Goal: Information Seeking & Learning: Learn about a topic

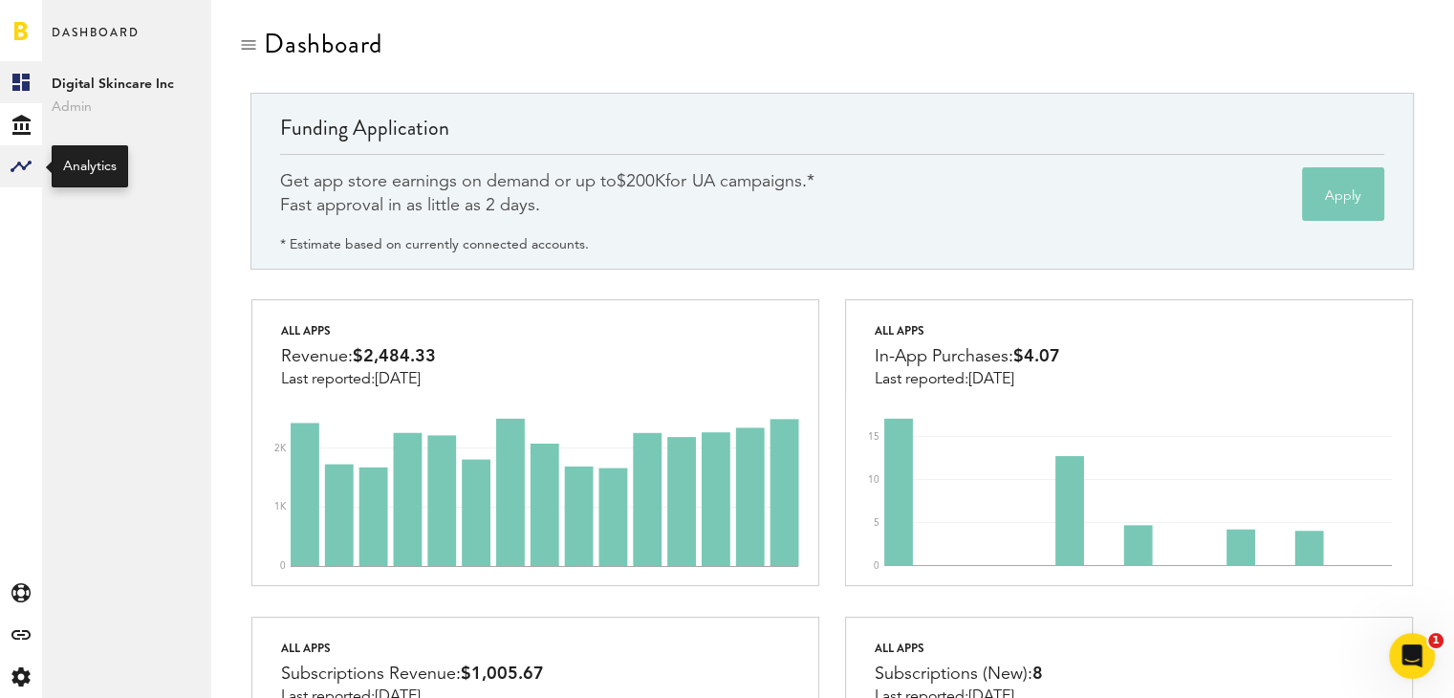
click at [19, 158] on rect at bounding box center [21, 166] width 23 height 23
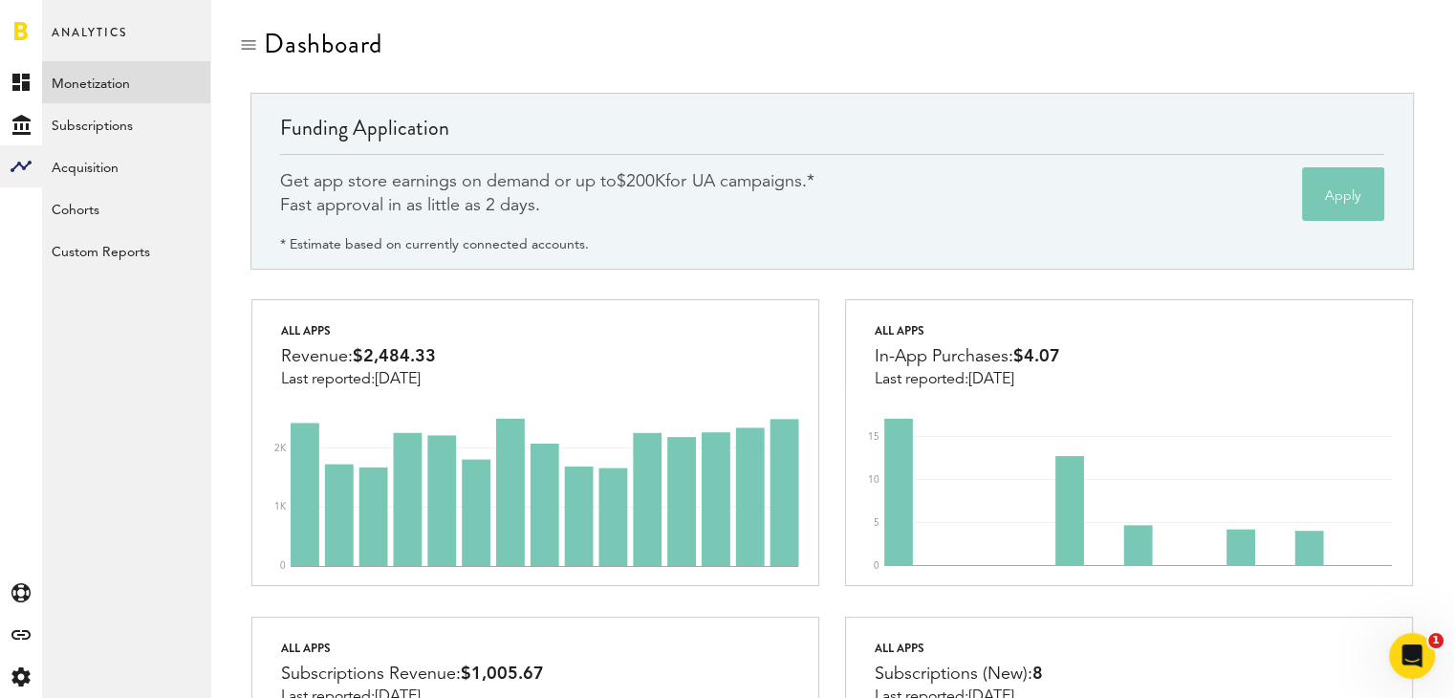
click at [96, 73] on link "Monetization" at bounding box center [126, 82] width 168 height 42
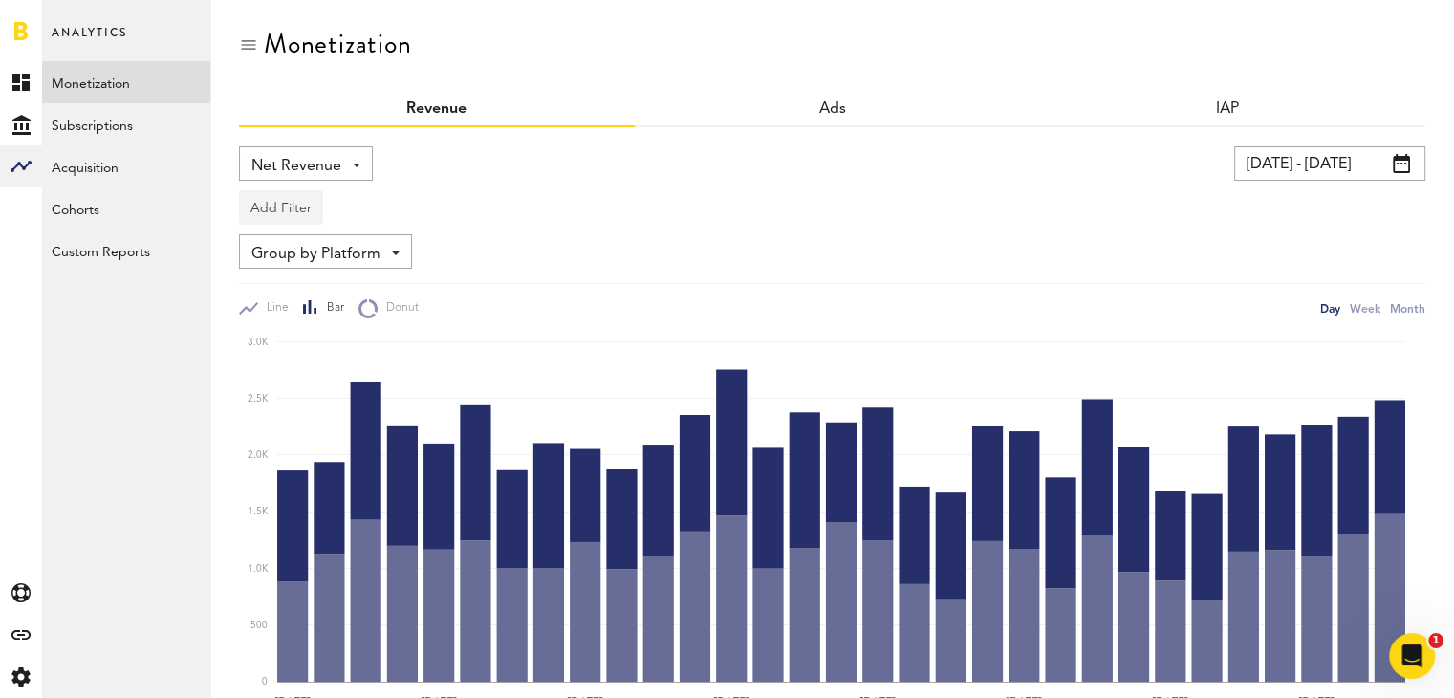
click at [298, 199] on button "Add Filter" at bounding box center [281, 207] width 84 height 34
click at [318, 265] on li "Platforms" at bounding box center [309, 257] width 121 height 34
click at [312, 197] on div "Platforms" at bounding box center [309, 210] width 83 height 32
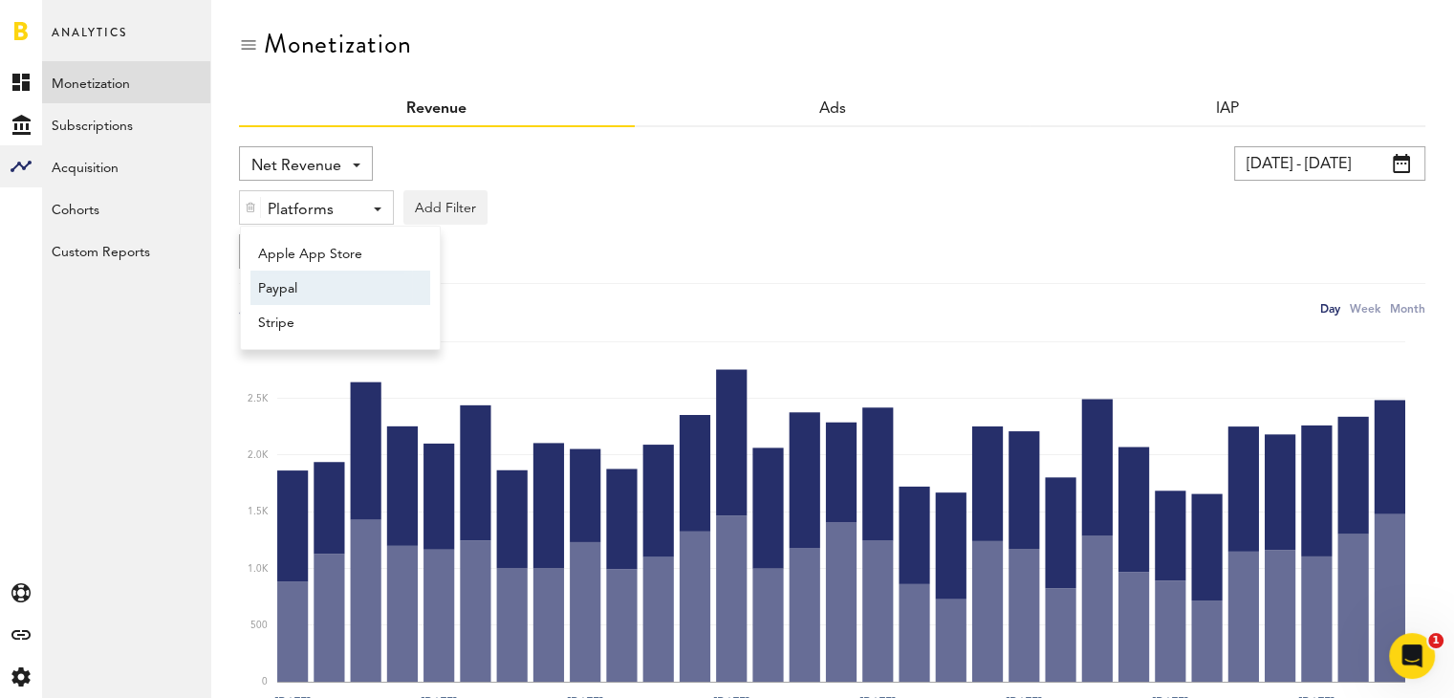
click at [311, 288] on span "Paypal" at bounding box center [331, 288] width 146 height 32
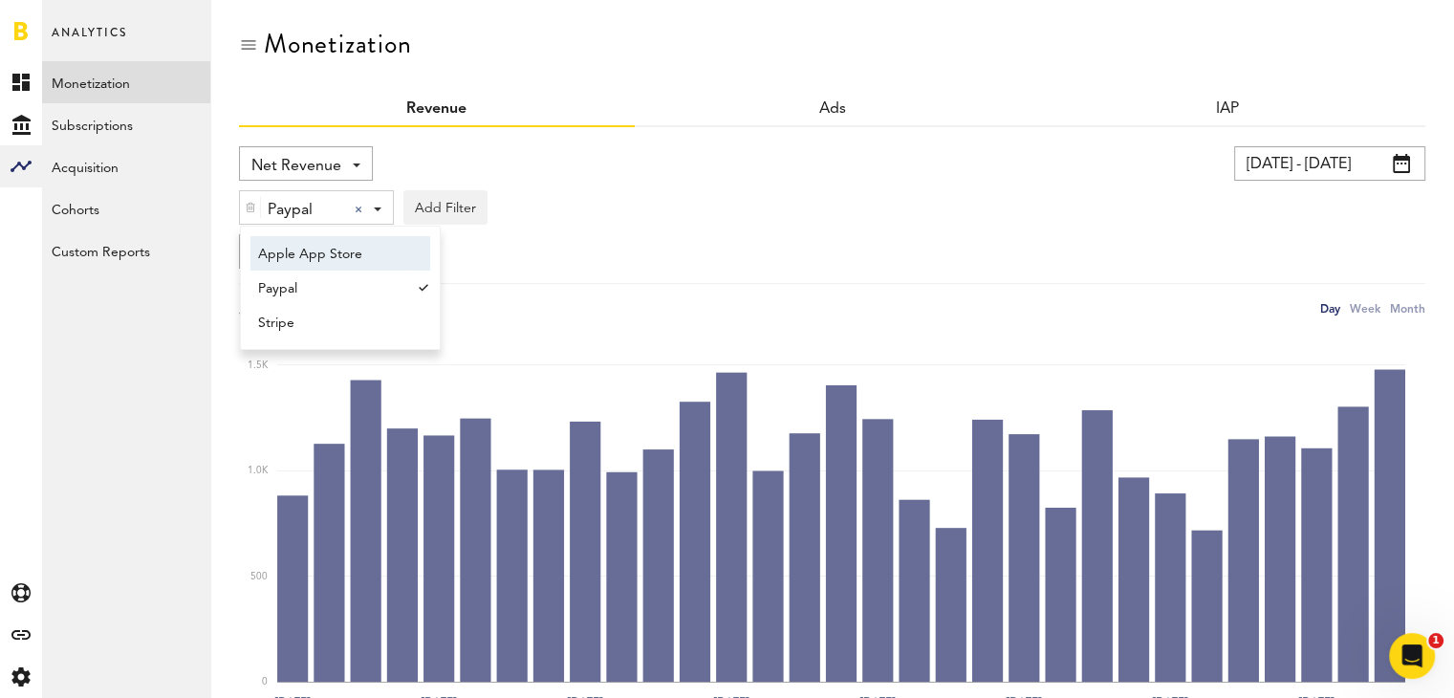
click at [631, 200] on div "Paypal Paypal Apple App Store Paypal Stripe Add Filter Platforms Apps" at bounding box center [832, 203] width 1186 height 44
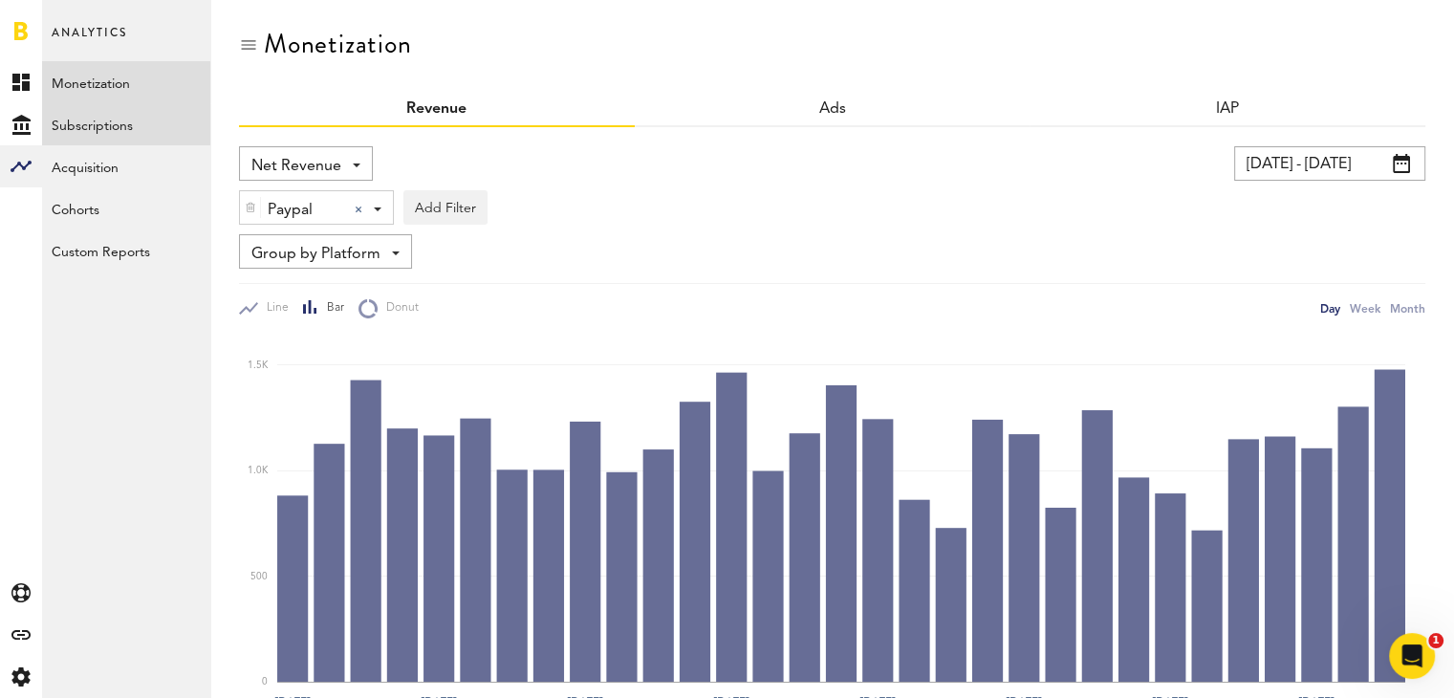
click at [110, 131] on link "Subscriptions" at bounding box center [126, 124] width 168 height 42
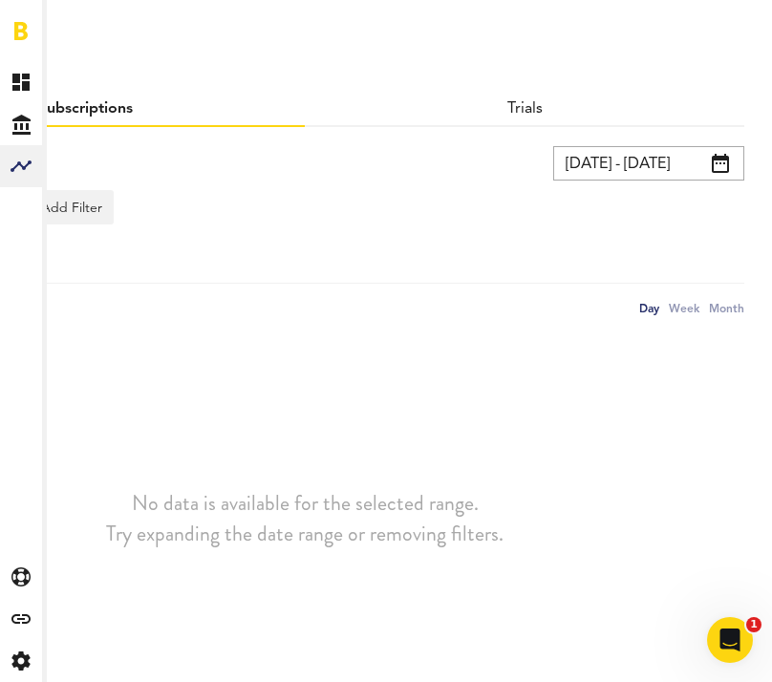
scroll to position [0, 205]
click at [665, 149] on input "[DATE] - [DATE]" at bounding box center [649, 163] width 191 height 34
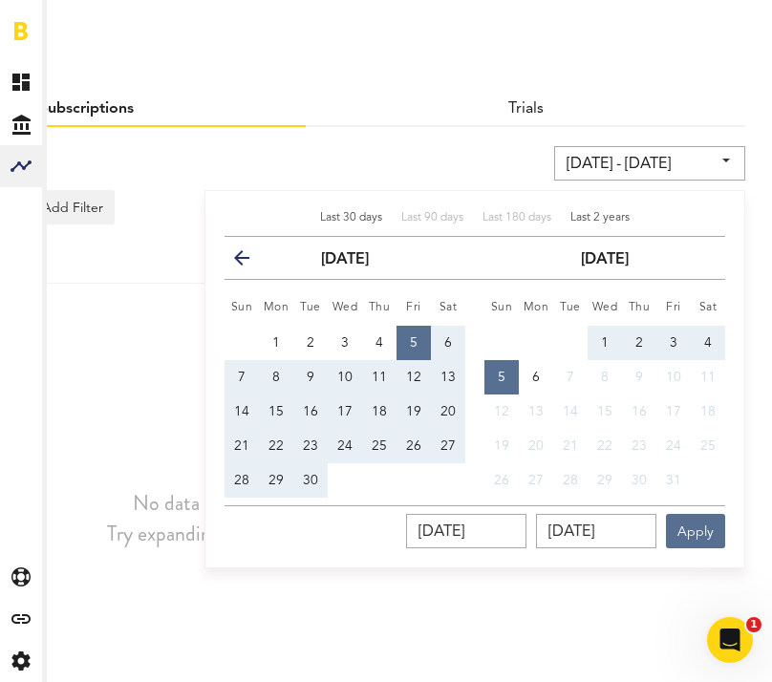
click at [598, 214] on span "Last 2 years" at bounding box center [600, 217] width 59 height 11
type input "10/06/23 - 10/05/25"
type input "10/06/2023"
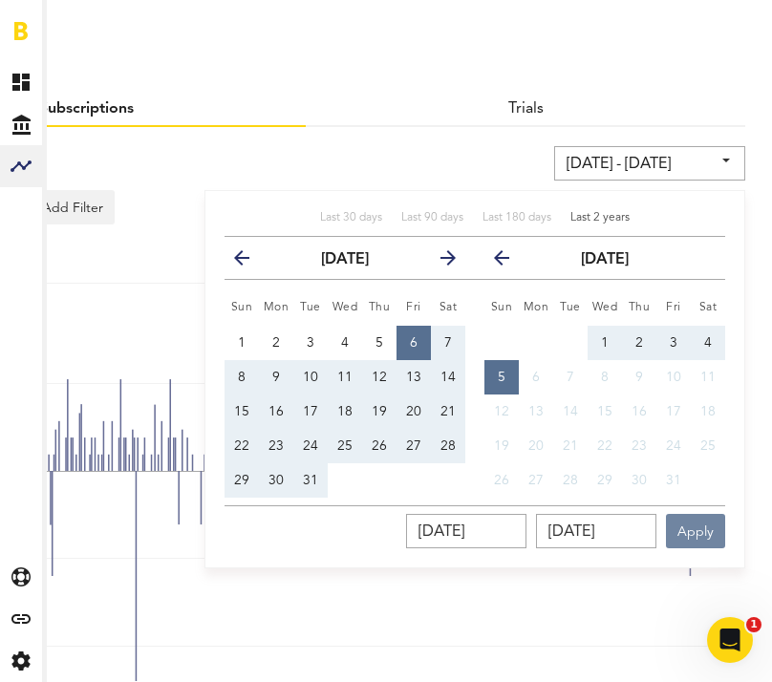
click at [693, 527] on button "Apply" at bounding box center [695, 531] width 59 height 34
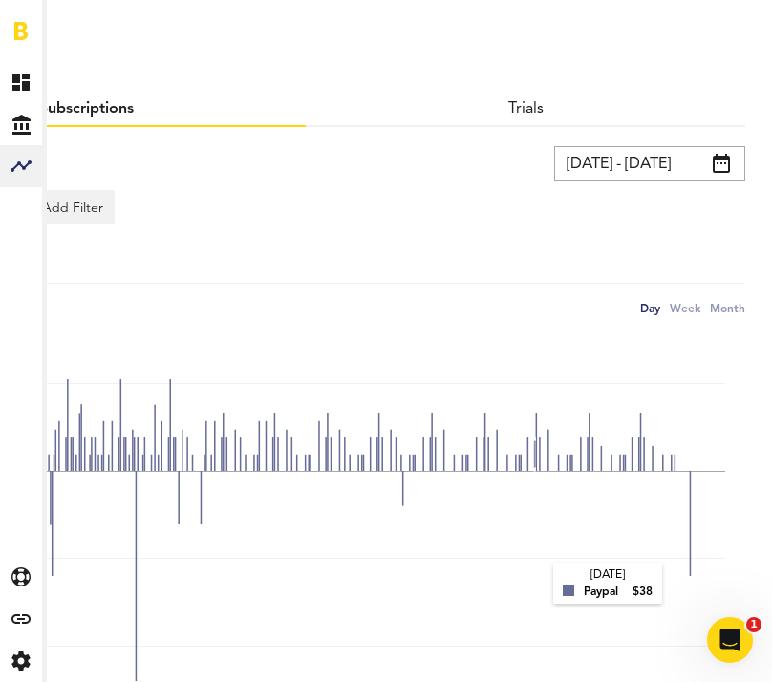
scroll to position [15, 205]
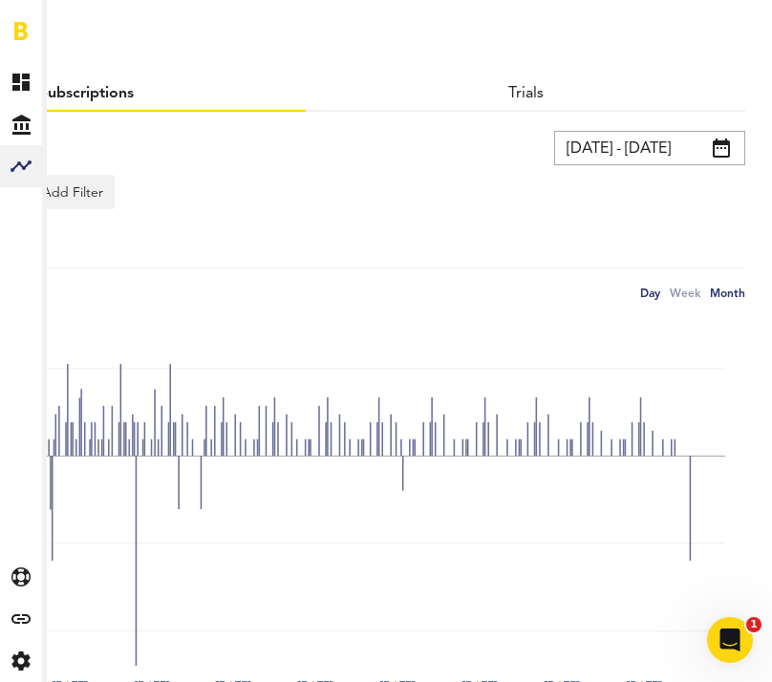
click at [732, 297] on div "Month" at bounding box center [727, 293] width 35 height 20
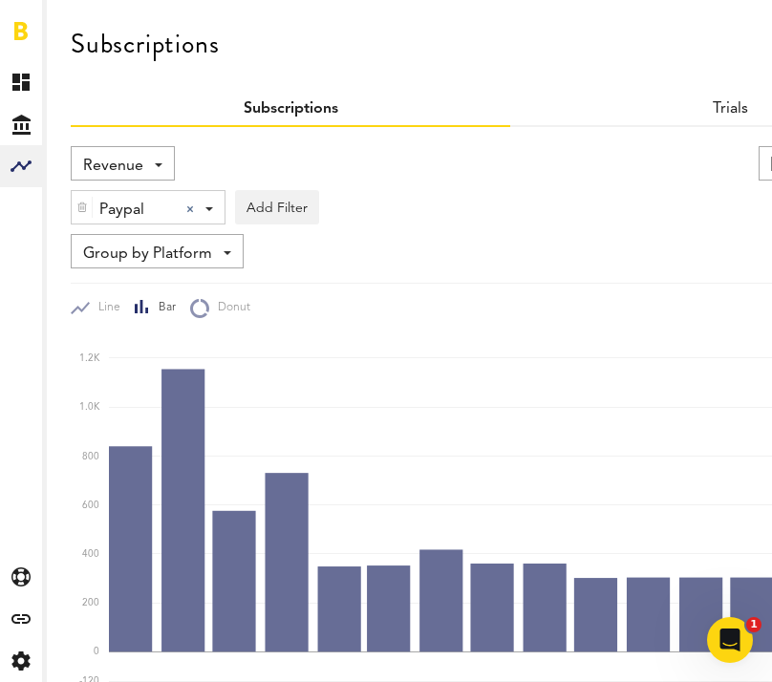
click at [138, 154] on span "Revenue" at bounding box center [113, 166] width 60 height 32
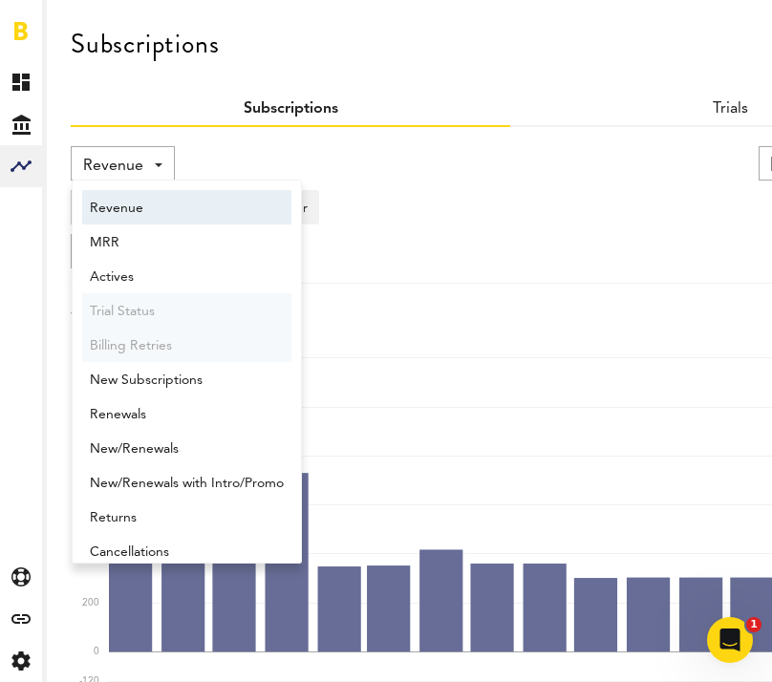
scroll to position [10, 0]
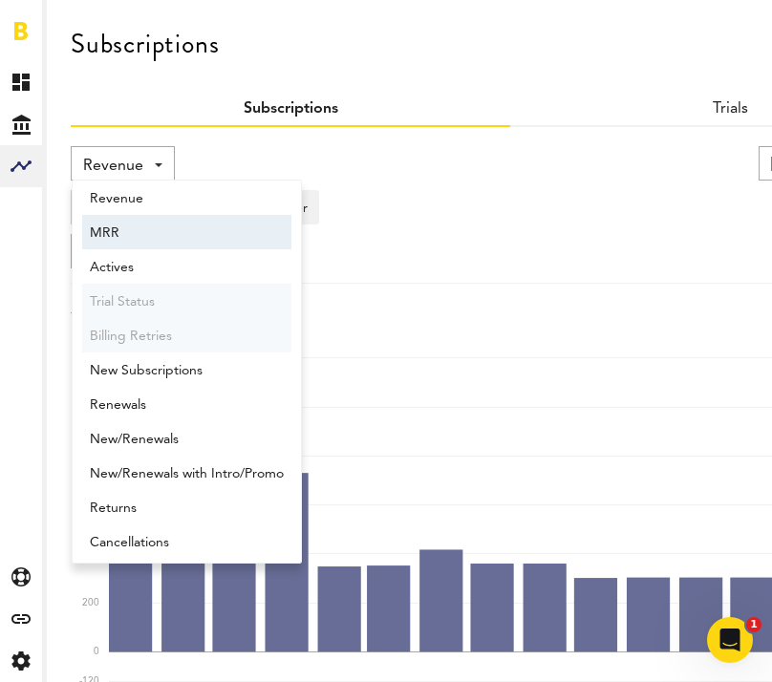
click at [138, 248] on span "MRR" at bounding box center [187, 233] width 194 height 32
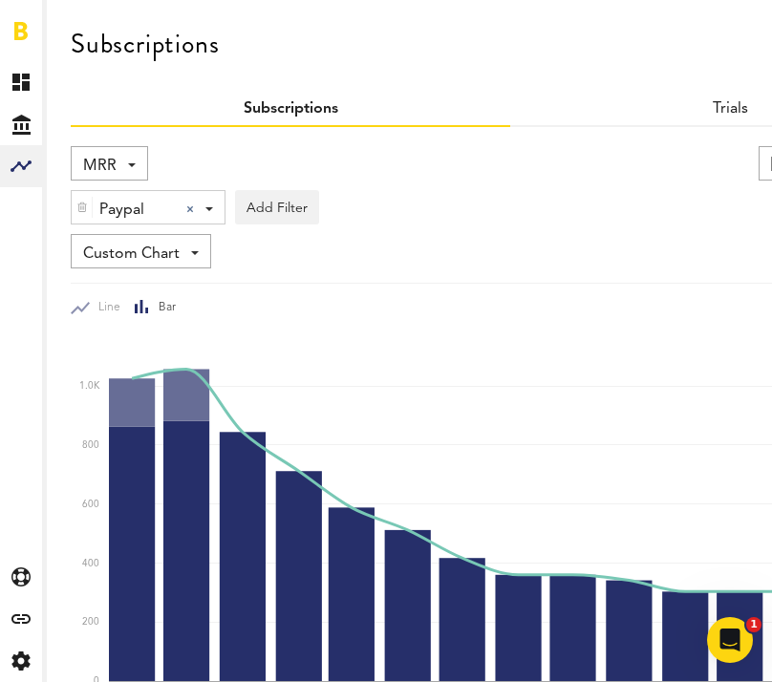
click at [96, 155] on span "MRR" at bounding box center [99, 166] width 33 height 32
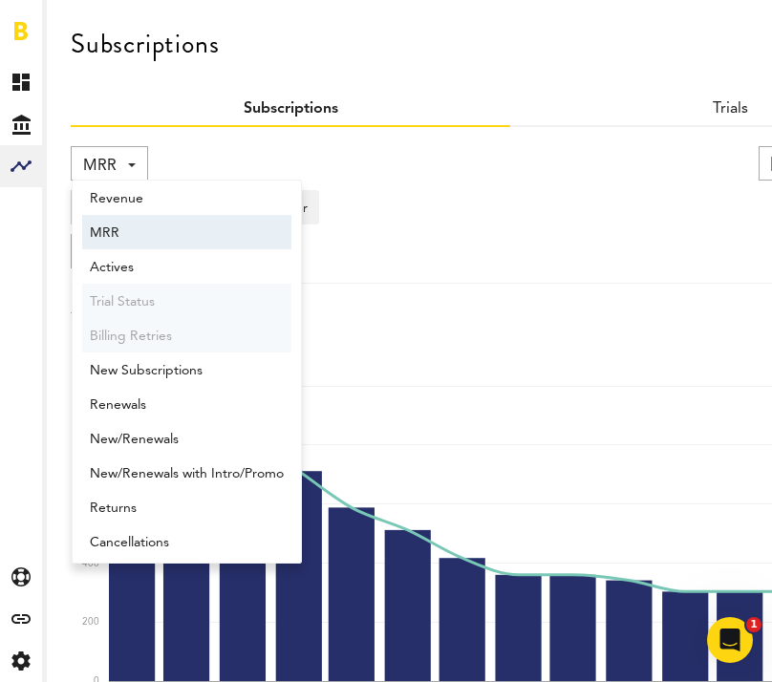
scroll to position [15, 0]
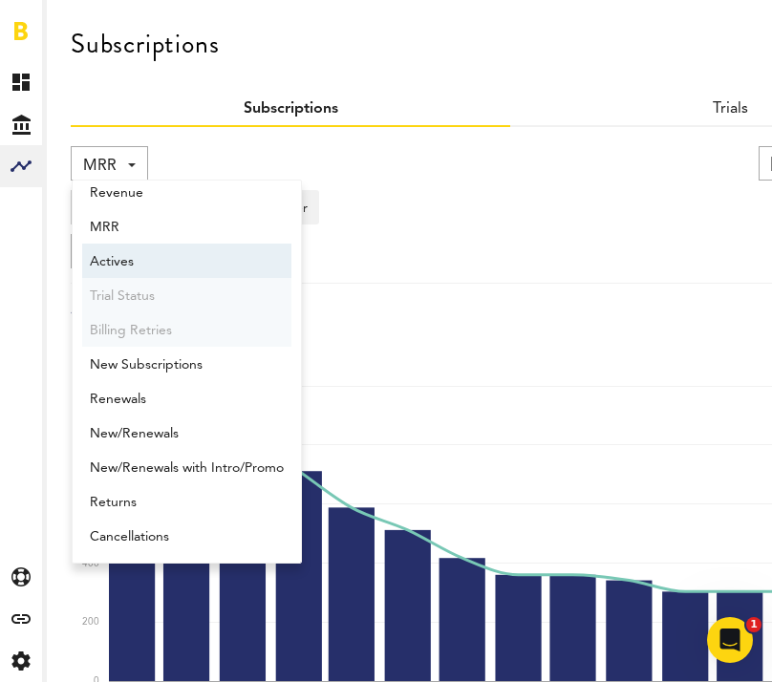
click at [138, 272] on span "Actives" at bounding box center [187, 262] width 194 height 32
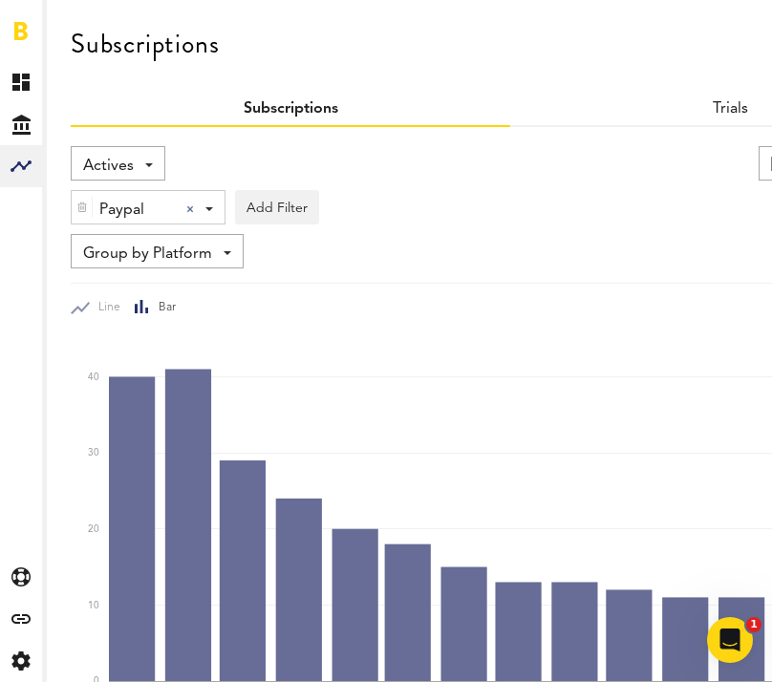
click at [122, 169] on span "Actives" at bounding box center [108, 166] width 51 height 32
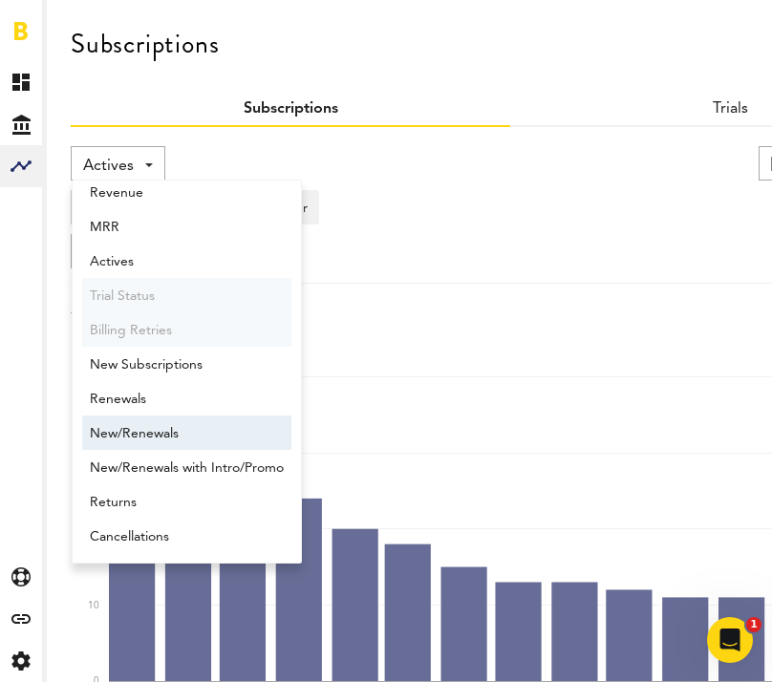
click at [150, 442] on span "New/Renewals" at bounding box center [187, 434] width 194 height 32
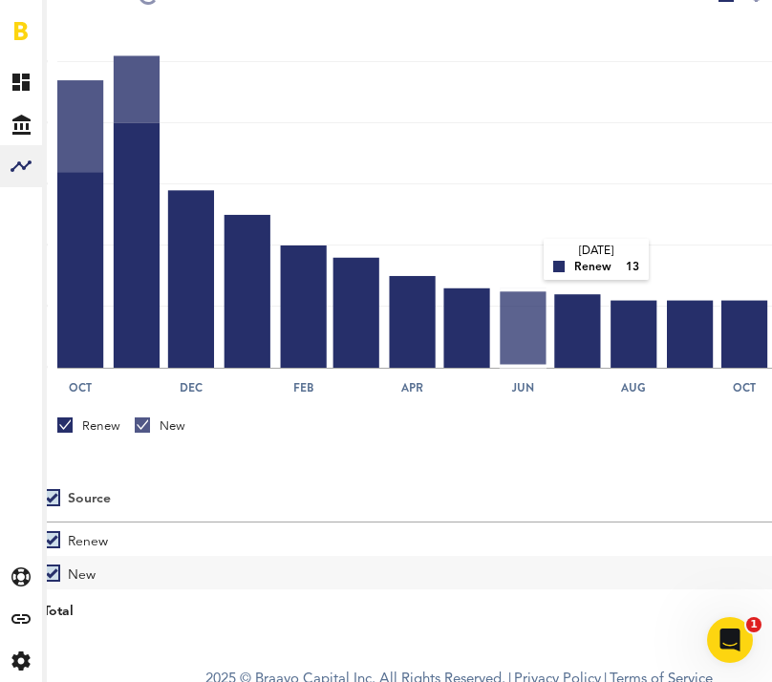
scroll to position [73, 52]
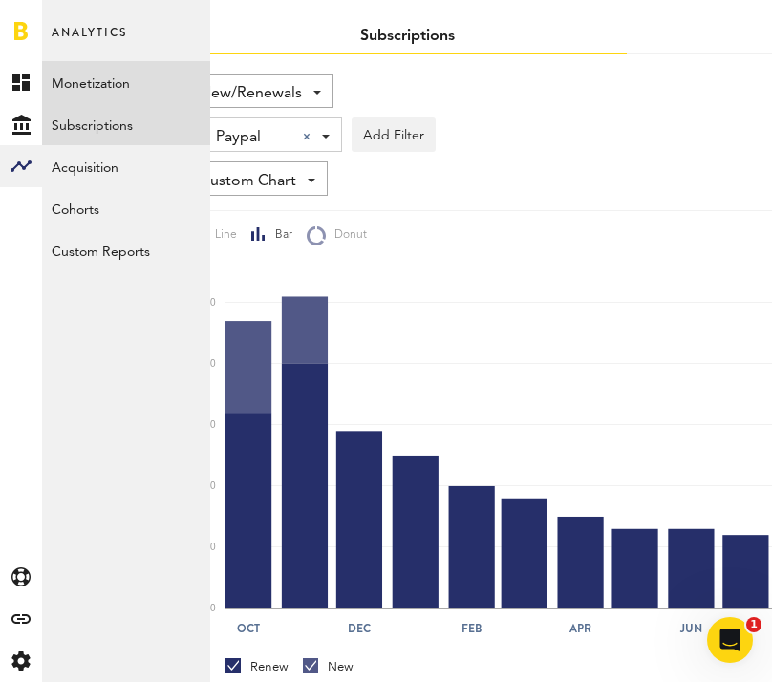
click at [61, 81] on link "Monetization" at bounding box center [126, 82] width 168 height 42
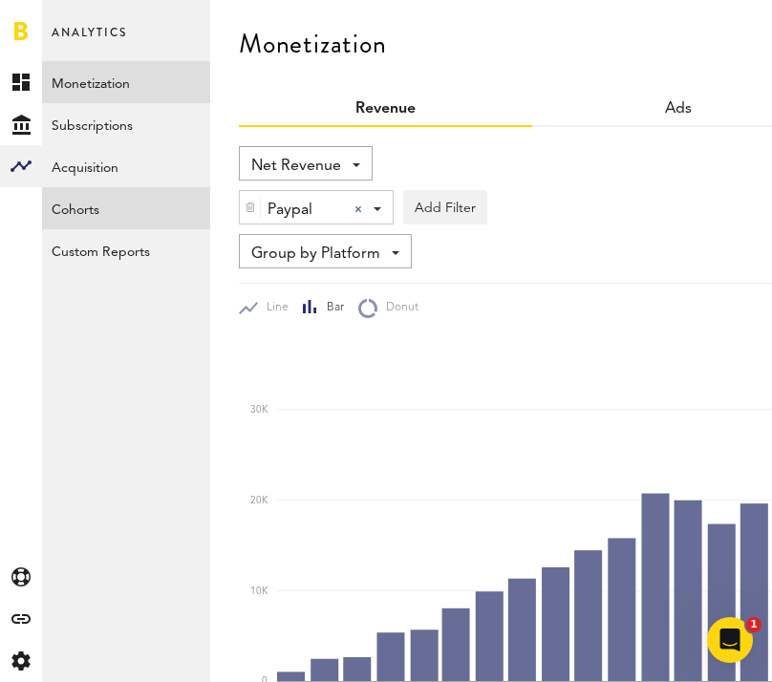
click at [80, 218] on link "Cohorts" at bounding box center [126, 208] width 168 height 42
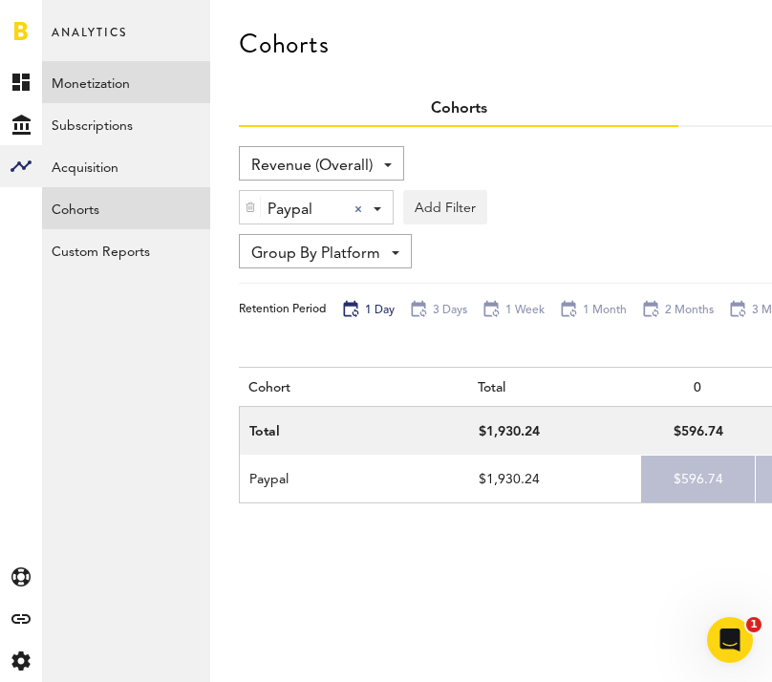
click at [67, 82] on link "Monetization" at bounding box center [126, 82] width 168 height 42
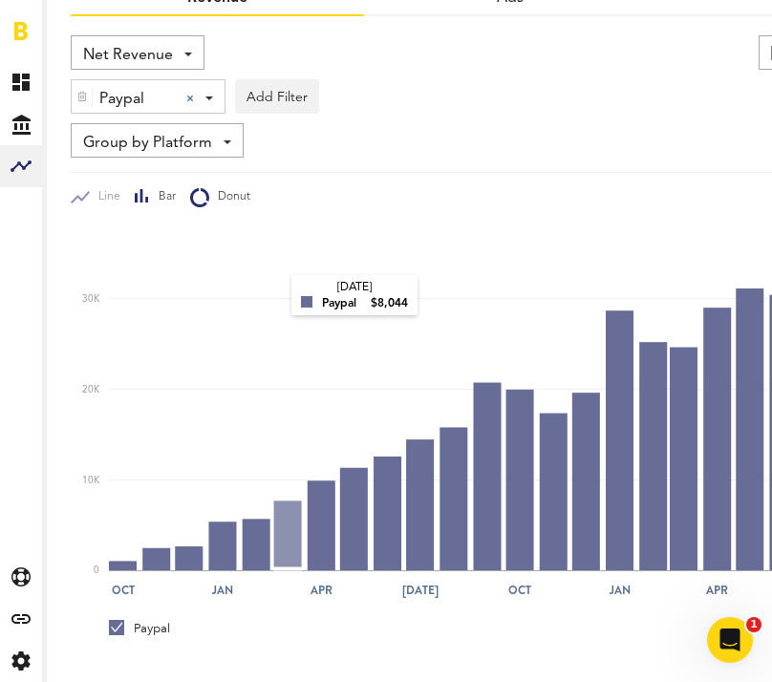
scroll to position [110, 0]
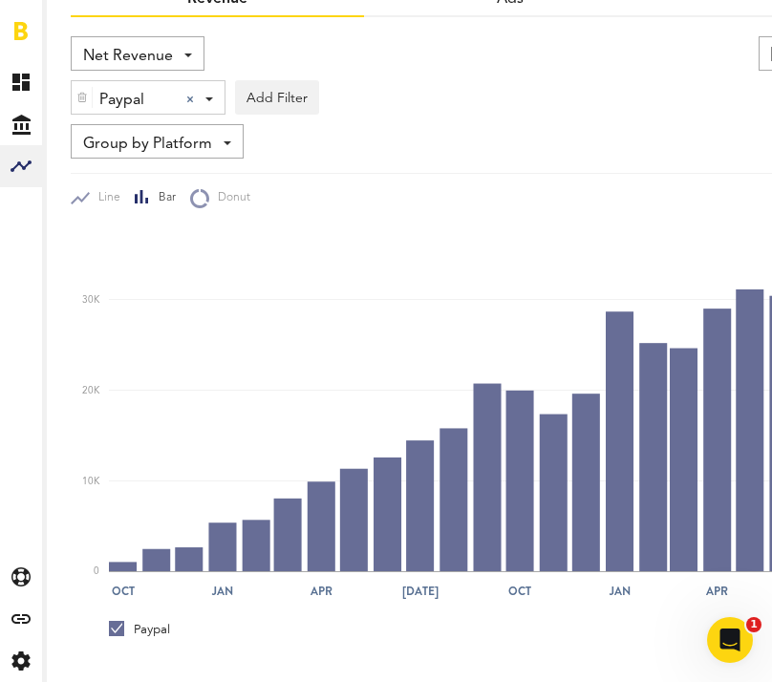
click at [204, 148] on span "Group by Platform" at bounding box center [147, 144] width 129 height 32
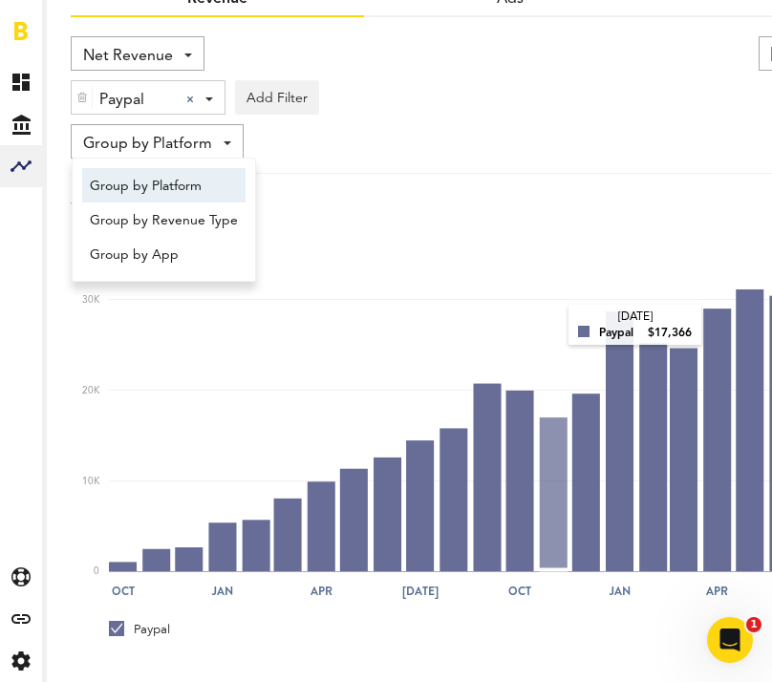
click at [551, 326] on rect at bounding box center [519, 399] width 821 height 344
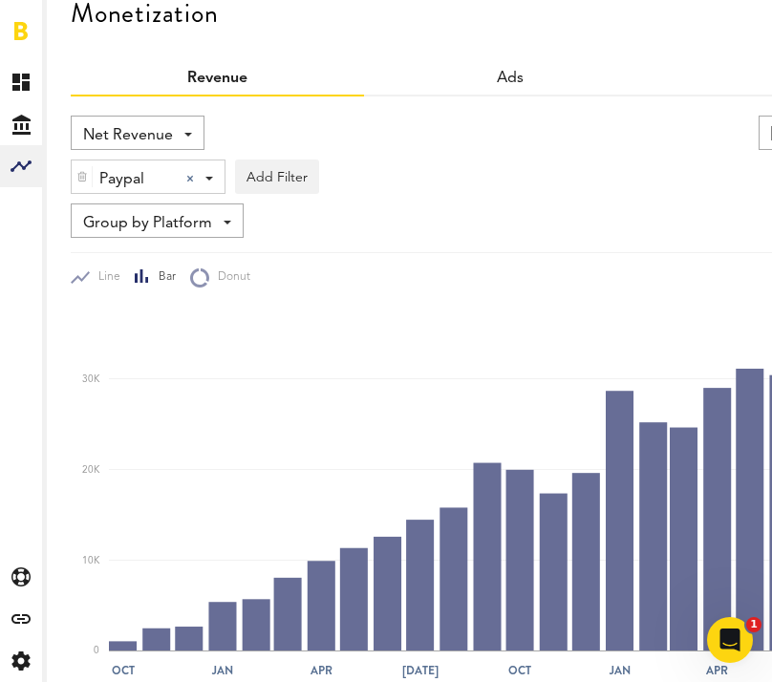
scroll to position [19, 0]
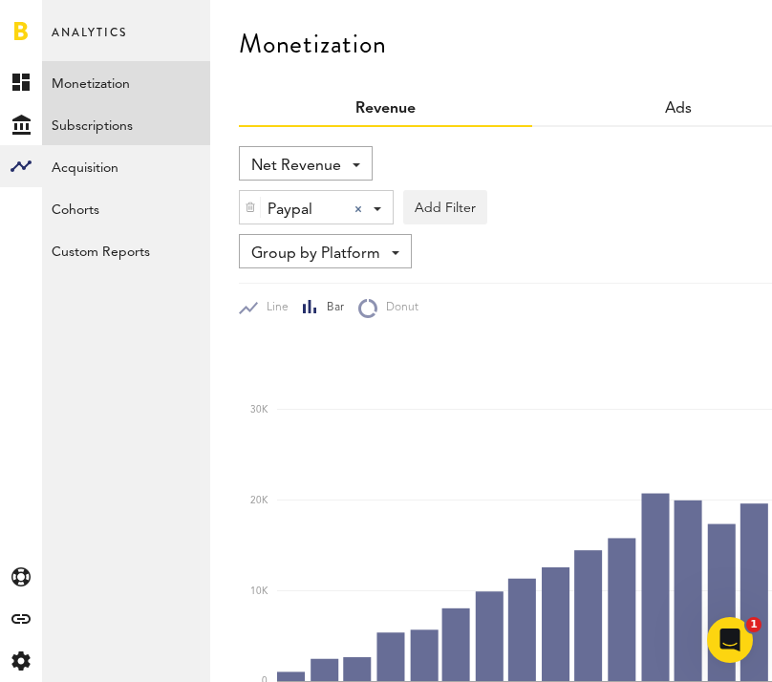
click at [121, 125] on link "Subscriptions" at bounding box center [126, 124] width 168 height 42
